Goal: Information Seeking & Learning: Learn about a topic

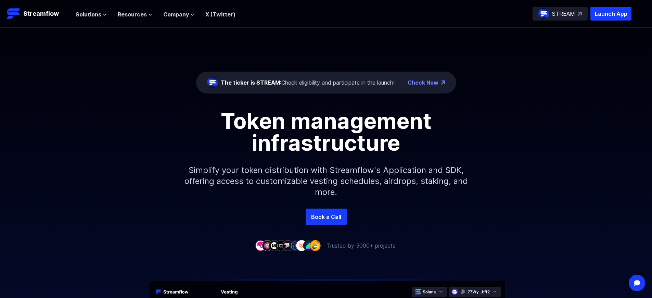
click at [611, 14] on p "Launch App" at bounding box center [610, 14] width 41 height 14
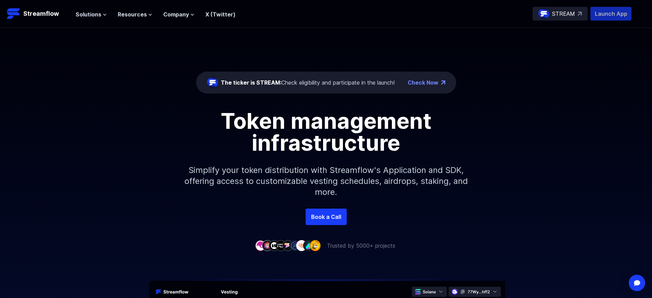
click at [611, 14] on p "Launch App" at bounding box center [610, 14] width 41 height 14
